Goal: Task Accomplishment & Management: Use online tool/utility

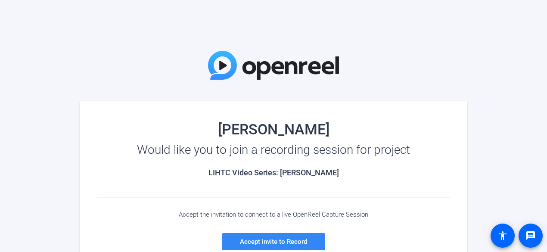
click at [282, 238] on span "Accept invite to Record" at bounding box center [273, 242] width 67 height 8
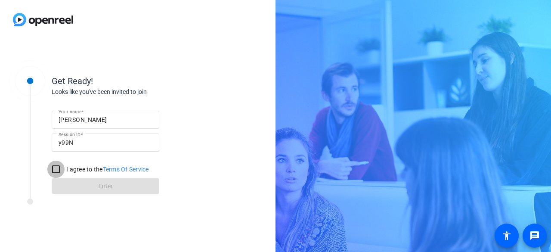
click at [57, 165] on input "I agree to the Terms Of Service" at bounding box center [55, 169] width 17 height 17
checkbox input "true"
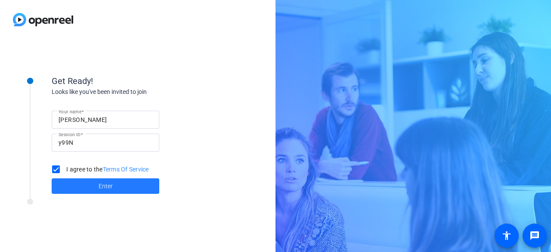
click at [120, 185] on span at bounding box center [106, 186] width 108 height 21
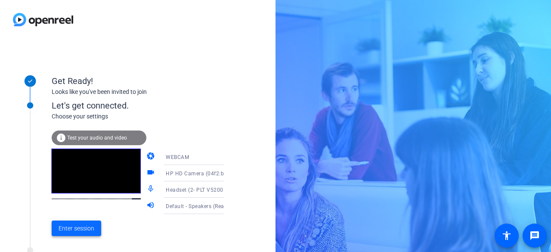
click at [79, 227] on span "Enter session" at bounding box center [77, 228] width 36 height 9
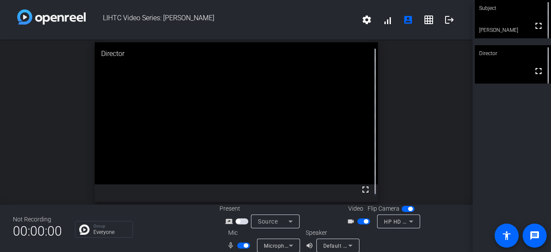
click at [290, 244] on icon at bounding box center [291, 245] width 10 height 10
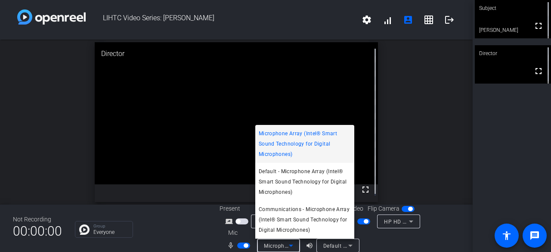
click at [296, 144] on span "Microphone Array (Intel® Smart Sound Technology for Digital Microphones)" at bounding box center [305, 143] width 92 height 31
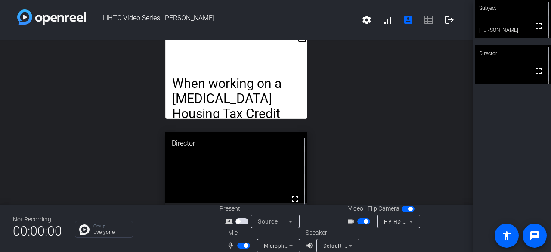
drag, startPoint x: 258, startPoint y: 81, endPoint x: 231, endPoint y: 86, distance: 28.1
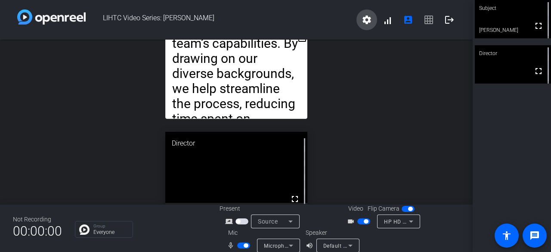
click at [365, 20] on mat-icon "settings" at bounding box center [367, 20] width 10 height 10
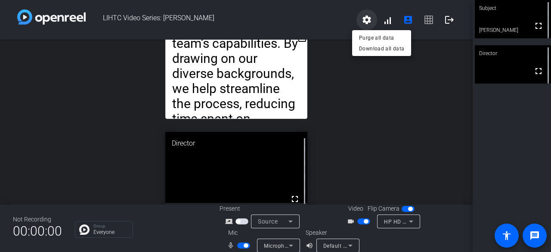
click at [365, 20] on div at bounding box center [275, 126] width 551 height 252
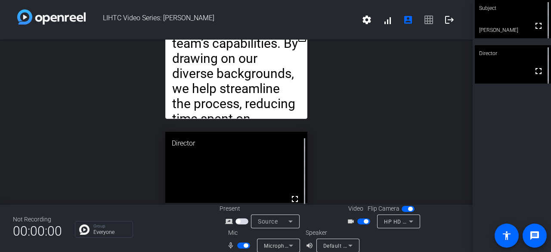
click at [271, 113] on p "For clients entering new markets or working on unfamiliar project types, [PERSO…" at bounding box center [236, 66] width 128 height 302
click at [290, 196] on mat-icon "fullscreen" at bounding box center [295, 199] width 10 height 10
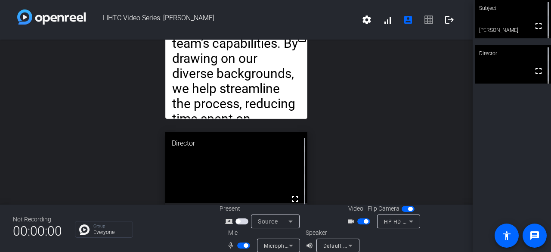
drag, startPoint x: 318, startPoint y: 165, endPoint x: 333, endPoint y: 142, distance: 27.5
click at [333, 142] on div "open_in_new When working on a Low-Income Housing Tax Credit development, the pr…" at bounding box center [236, 122] width 473 height 165
click at [363, 25] on mat-icon "settings" at bounding box center [367, 20] width 10 height 10
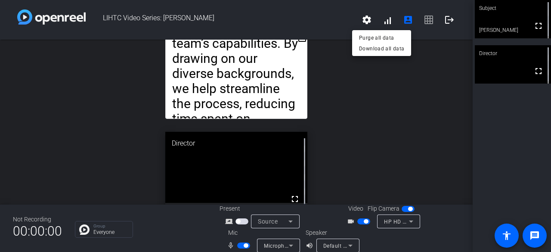
click at [381, 22] on div at bounding box center [275, 126] width 551 height 252
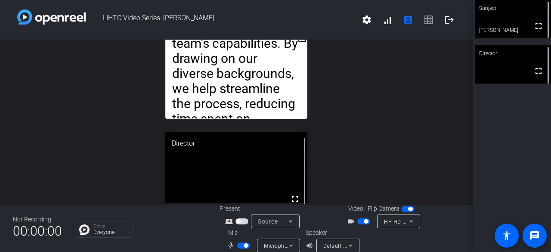
click at [427, 22] on span "settings signal_cellular_alt account_box grid_on logout" at bounding box center [408, 19] width 103 height 21
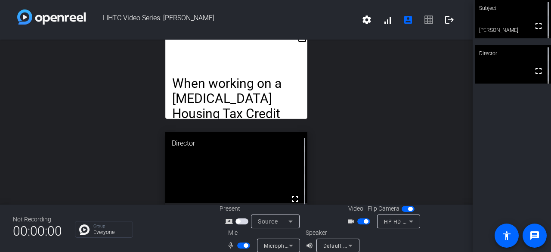
scroll to position [6, 0]
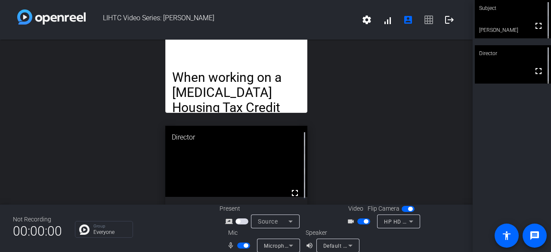
click at [462, 114] on div "open_in_new When working on a Low-Income Housing Tax Credit development, the pr…" at bounding box center [236, 116] width 473 height 165
drag, startPoint x: 462, startPoint y: 114, endPoint x: 468, endPoint y: 81, distance: 33.4
click at [468, 81] on div "open_in_new When working on a Low-Income Housing Tax Credit development, the pr…" at bounding box center [236, 122] width 473 height 165
drag, startPoint x: 242, startPoint y: 161, endPoint x: 401, endPoint y: 154, distance: 158.7
click at [401, 154] on div "open_in_new When working on a Low-Income Housing Tax Credit development, the pr…" at bounding box center [236, 116] width 473 height 165
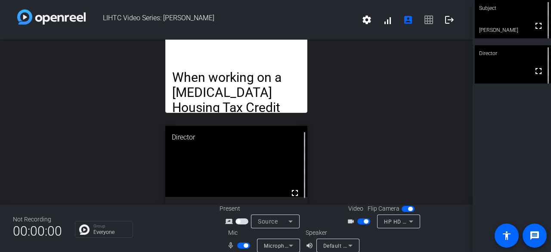
click at [425, 22] on span "settings signal_cellular_alt account_box grid_on logout" at bounding box center [408, 19] width 103 height 21
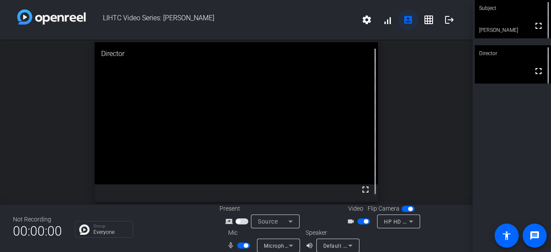
scroll to position [0, 0]
click at [407, 22] on mat-icon "account_box" at bounding box center [408, 20] width 10 height 10
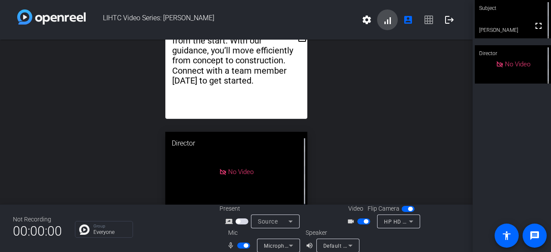
click at [382, 23] on span at bounding box center [387, 19] width 21 height 21
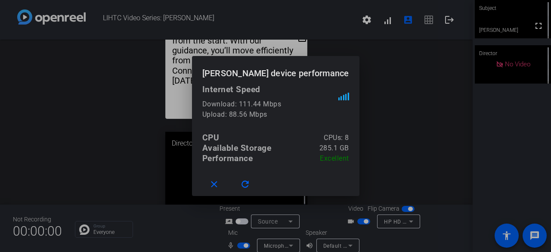
click at [384, 113] on div at bounding box center [275, 126] width 551 height 252
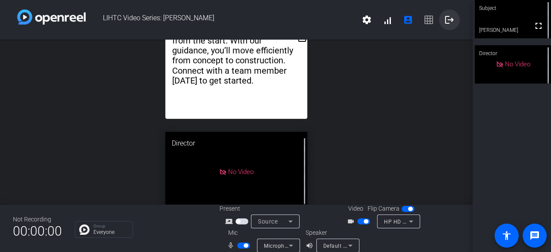
click at [445, 19] on mat-icon "logout" at bounding box center [450, 20] width 10 height 10
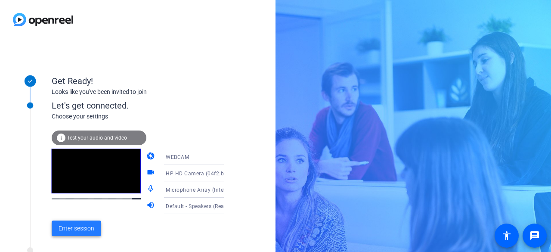
click at [71, 225] on span "Enter session" at bounding box center [77, 228] width 36 height 9
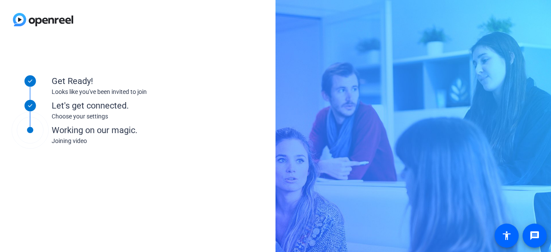
click at [32, 221] on div "Get Ready! Looks like you've been invited to join Let's get connected. Choose y…" at bounding box center [116, 145] width 215 height 172
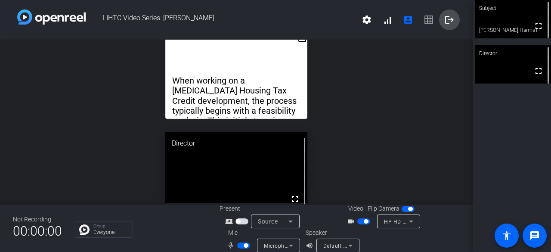
click at [446, 17] on mat-icon "logout" at bounding box center [450, 20] width 10 height 10
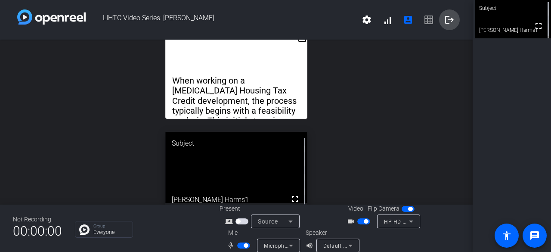
click at [446, 17] on mat-icon "logout" at bounding box center [450, 20] width 10 height 10
